Goal: Find specific page/section: Find specific page/section

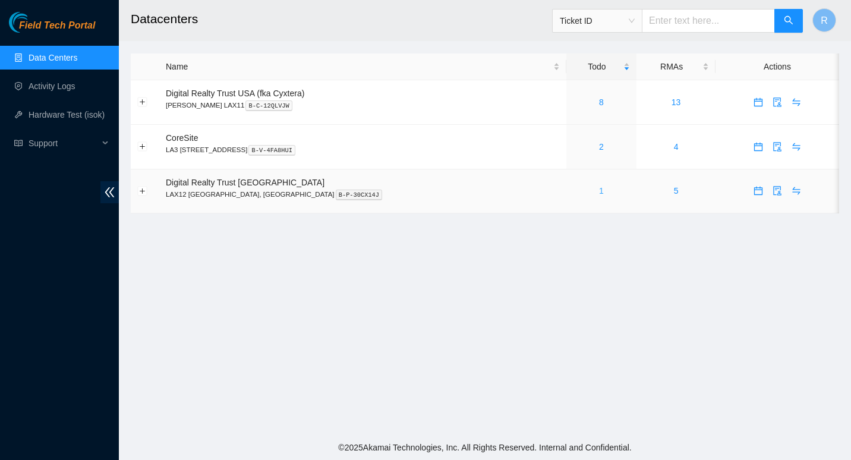
click at [599, 188] on link "1" at bounding box center [601, 191] width 5 height 10
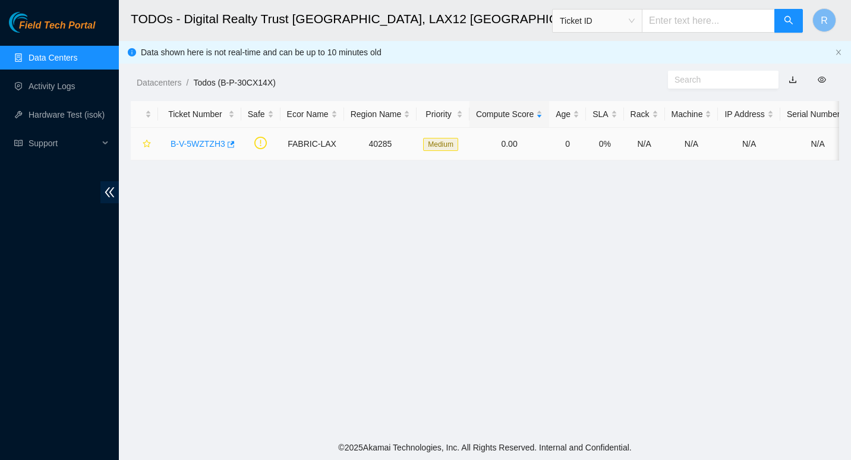
click at [189, 144] on link "B-V-5WZTZH3" at bounding box center [198, 144] width 55 height 10
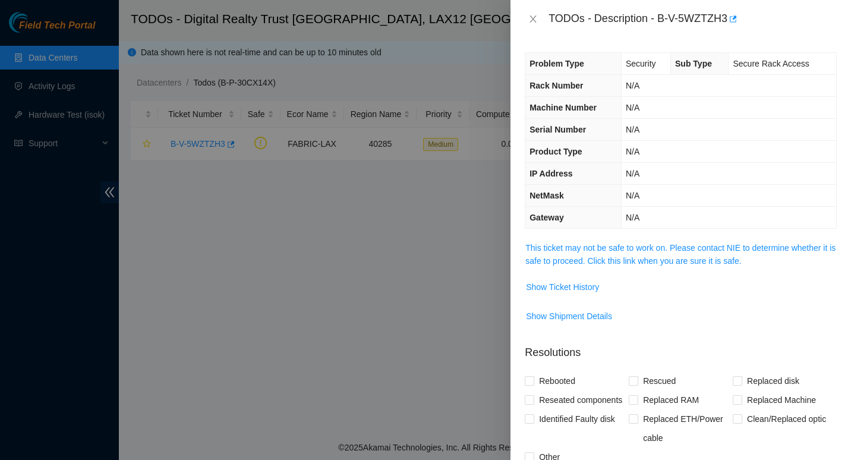
click at [568, 253] on span "This ticket may not be safe to work on. Please contact NIE to determine whether…" at bounding box center [681, 254] width 311 height 26
click at [573, 248] on link "This ticket may not be safe to work on. Please contact NIE to determine whether…" at bounding box center [681, 254] width 310 height 23
